Goal: Task Accomplishment & Management: Manage account settings

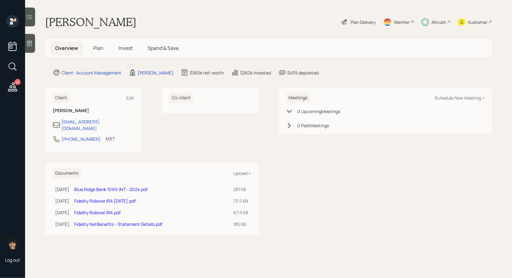
click at [96, 50] on span "Plan" at bounding box center [98, 48] width 10 height 7
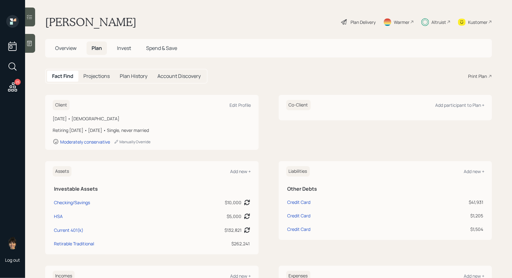
click at [128, 48] on span "Invest" at bounding box center [124, 48] width 14 height 7
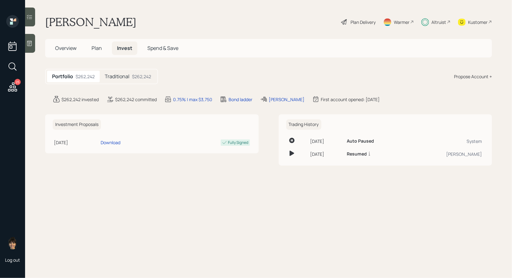
click at [126, 77] on h5 "Traditional" at bounding box center [117, 76] width 25 height 6
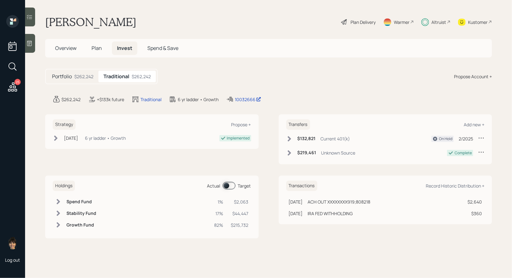
click at [226, 185] on span at bounding box center [229, 186] width 13 height 8
click at [363, 20] on div "Plan Delivery" at bounding box center [363, 22] width 25 height 7
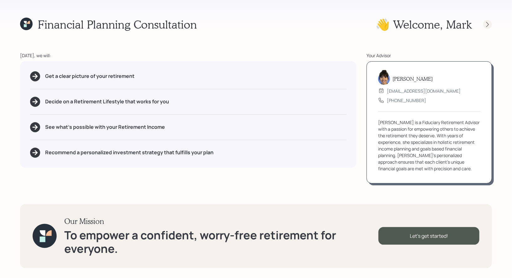
click at [487, 25] on icon at bounding box center [488, 24] width 6 height 6
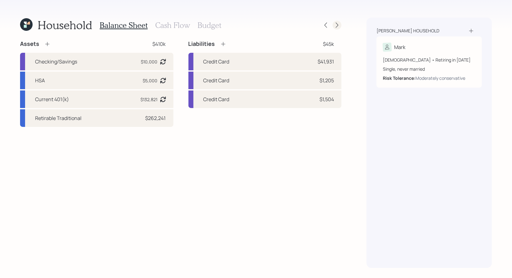
click at [339, 26] on icon at bounding box center [337, 25] width 6 height 6
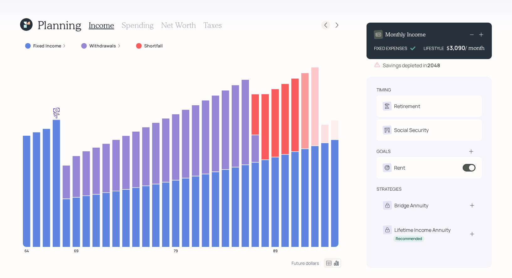
click at [326, 24] on icon at bounding box center [326, 25] width 6 height 6
